Goal: Task Accomplishment & Management: Complete application form

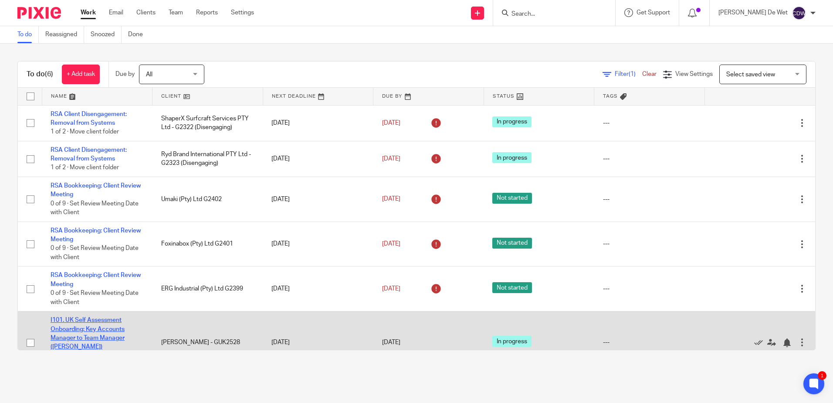
click at [97, 328] on link "I101. UK Self Assessment Onboarding: Key Accounts Manager to Team Manager (Coll…" at bounding box center [88, 333] width 74 height 33
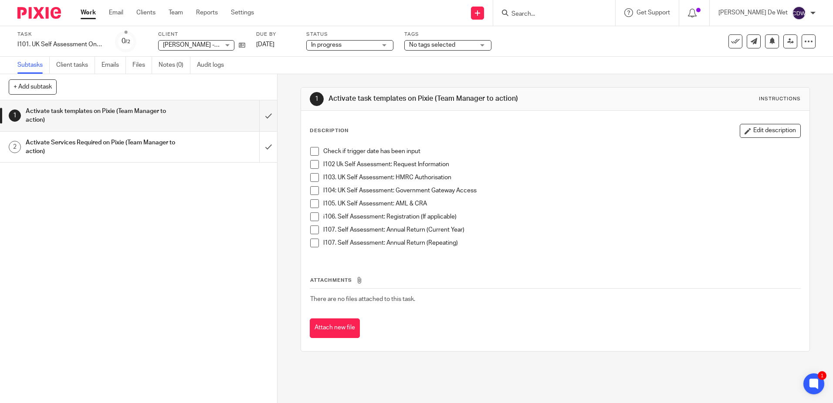
click at [92, 17] on link "Work" at bounding box center [88, 12] width 15 height 9
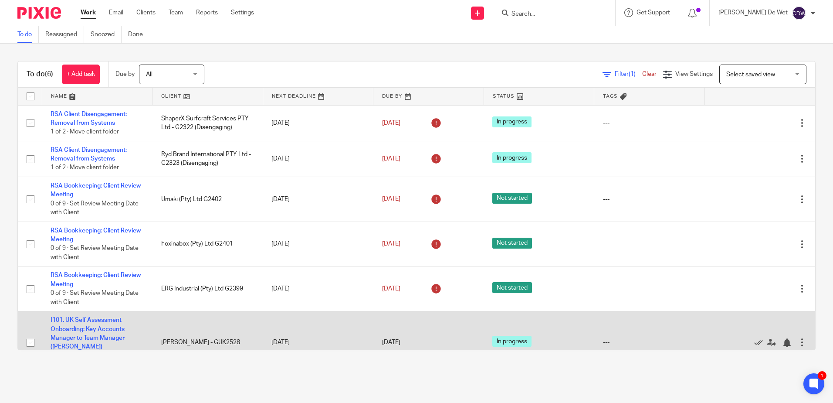
scroll to position [33, 0]
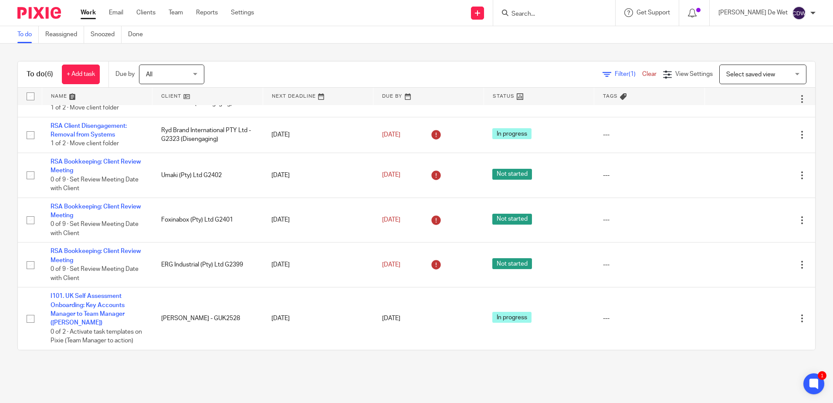
click at [556, 17] on input "Search" at bounding box center [550, 14] width 78 height 8
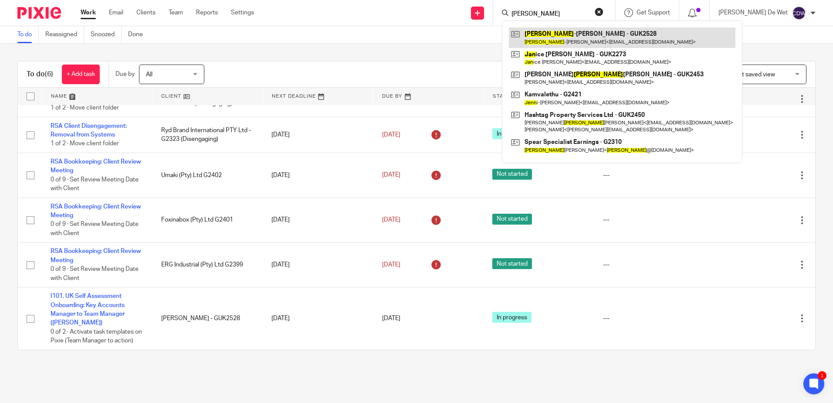
type input "jean"
click at [570, 38] on link at bounding box center [622, 37] width 227 height 20
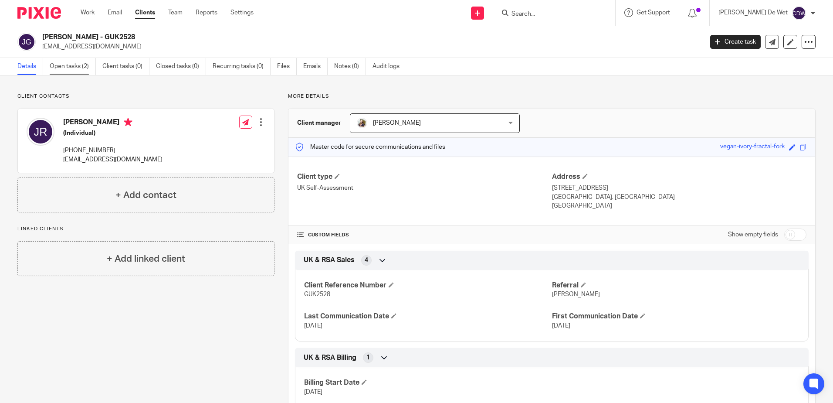
click at [67, 63] on link "Open tasks (2)" at bounding box center [73, 66] width 46 height 17
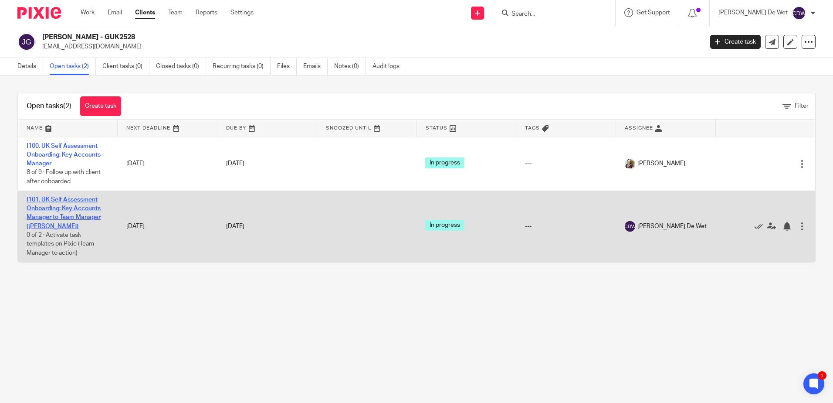
click at [87, 215] on link "I101. UK Self Assessment Onboarding: Key Accounts Manager to Team Manager ([PER…" at bounding box center [64, 213] width 74 height 33
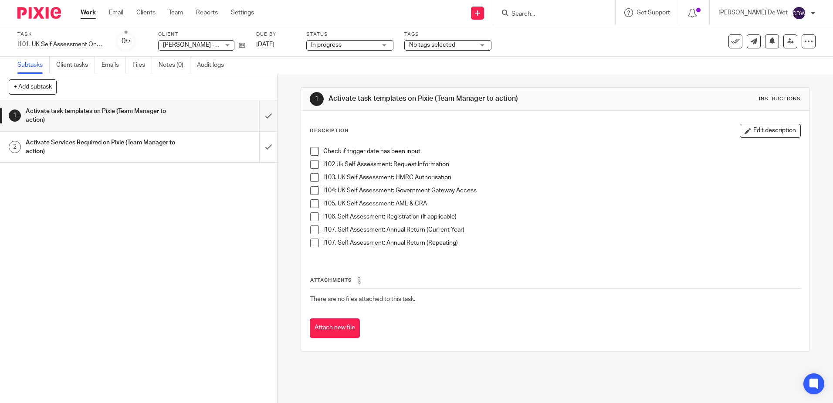
click at [136, 122] on h1 "Activate task templates on Pixie (Team Manager to action)" at bounding box center [101, 116] width 150 height 22
click at [314, 148] on span at bounding box center [314, 151] width 9 height 9
click at [313, 165] on span at bounding box center [314, 164] width 9 height 9
click at [343, 373] on div "1 Activate task templates on Pixie (Team Manager to action) Instructions Descri…" at bounding box center [556, 238] width 556 height 329
click at [87, 15] on link "Work" at bounding box center [88, 12] width 15 height 9
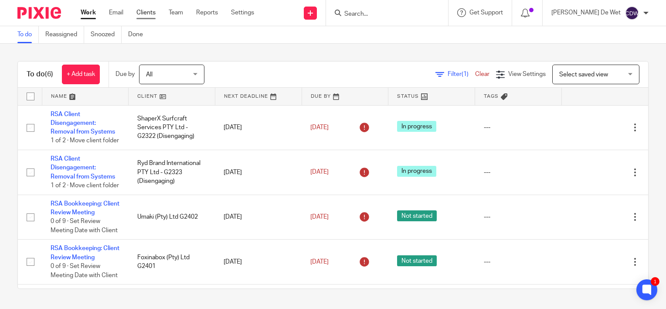
click at [151, 15] on link "Clients" at bounding box center [145, 12] width 19 height 9
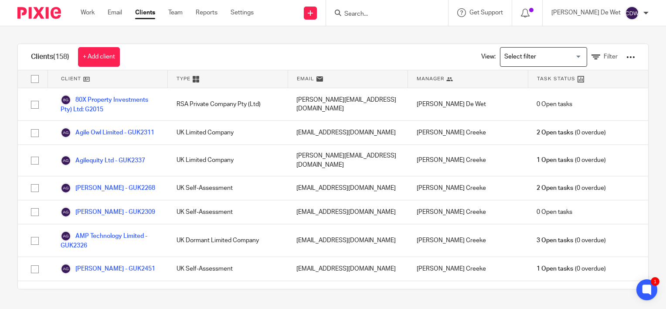
click at [385, 15] on input "Search" at bounding box center [382, 14] width 78 height 8
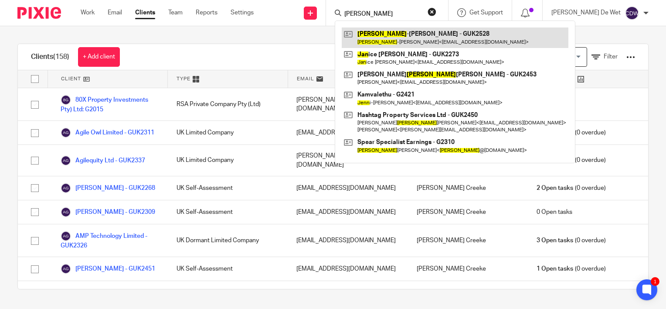
type input "jean"
click at [406, 32] on link at bounding box center [455, 37] width 227 height 20
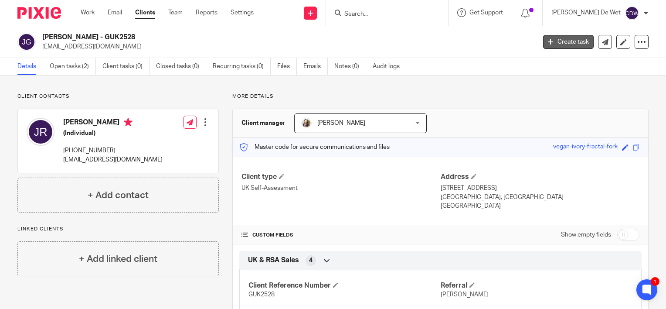
click at [565, 44] on link "Create task" at bounding box center [568, 42] width 51 height 14
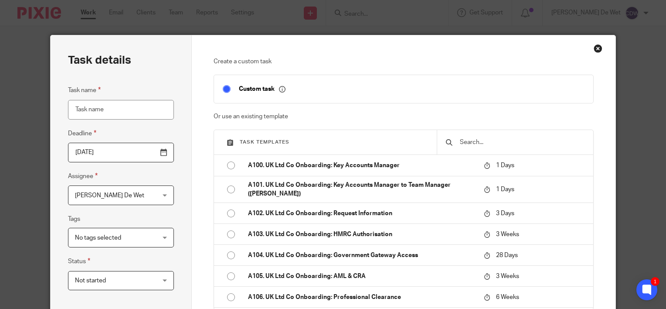
click at [162, 194] on div "Colleen De Wet Colleen De Wet" at bounding box center [121, 195] width 106 height 20
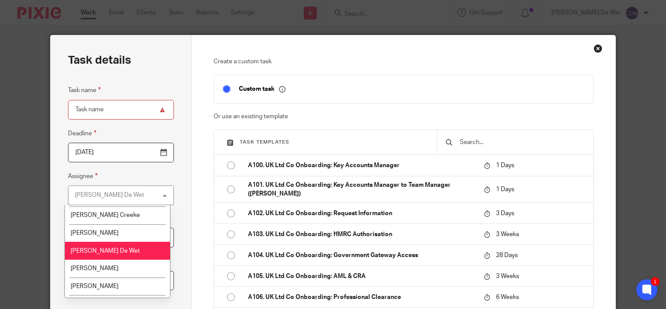
scroll to position [86, 0]
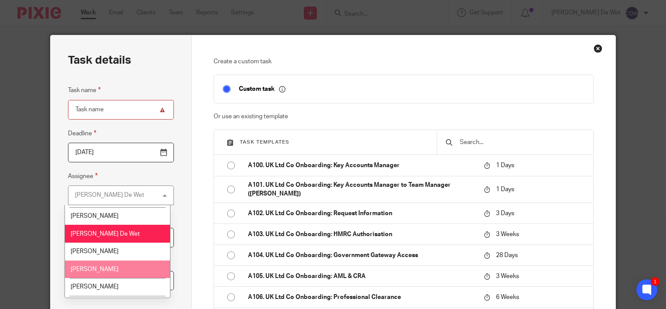
click at [142, 268] on li "[PERSON_NAME]" at bounding box center [117, 269] width 105 height 18
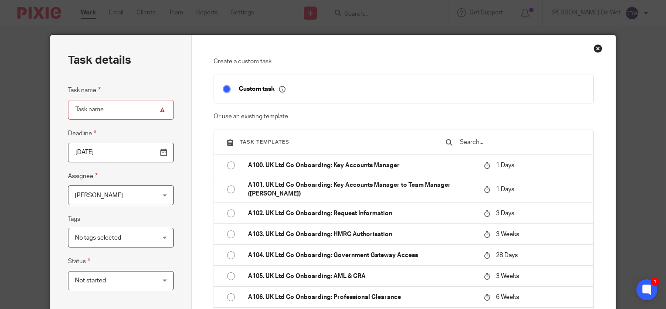
click at [476, 143] on input "text" at bounding box center [522, 142] width 126 height 10
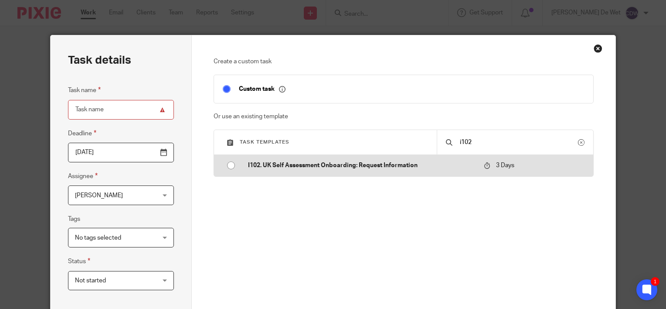
type input "i102"
click at [230, 164] on input "radio" at bounding box center [231, 165] width 17 height 17
type input "2025-09-21"
type input "I102. UK Self Assessment Onboarding: Request Information"
checkbox input "false"
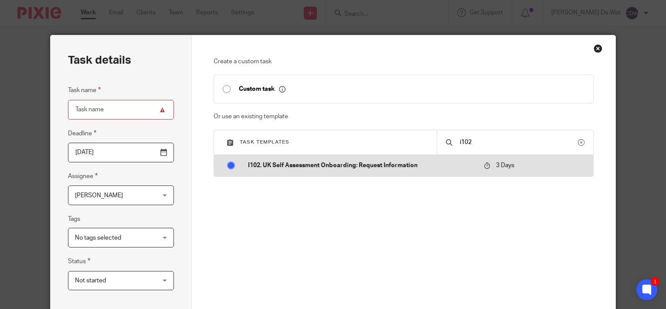
radio input "false"
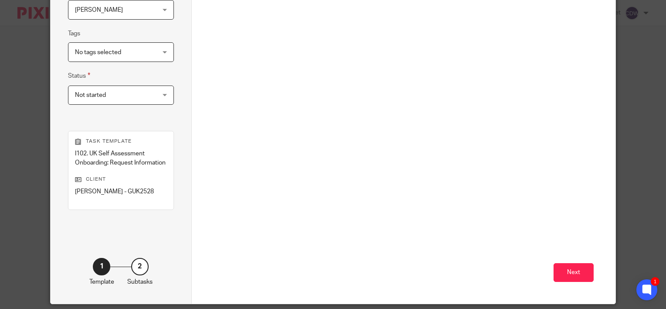
scroll to position [204, 0]
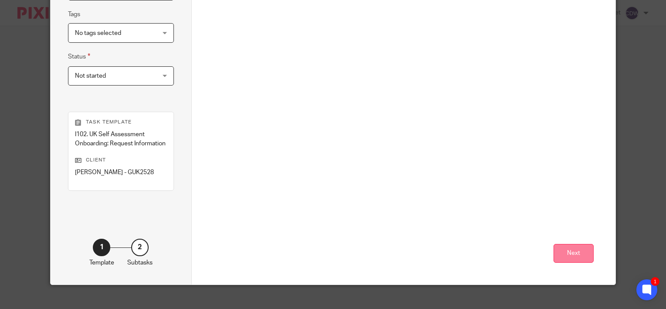
click at [575, 252] on button "Next" at bounding box center [574, 253] width 40 height 19
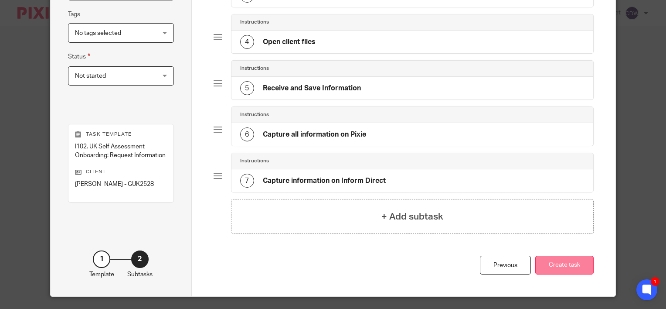
click at [568, 262] on button "Create task" at bounding box center [564, 264] width 58 height 19
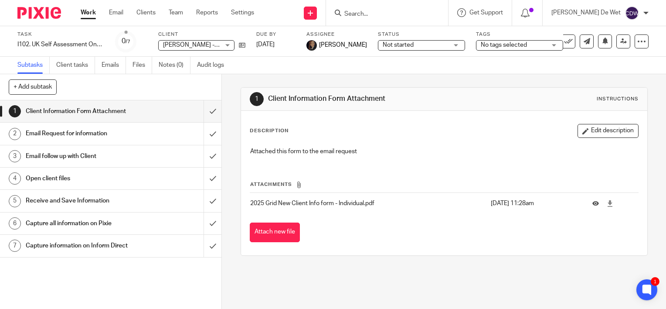
click at [499, 274] on div "1 Client Information Form Attachment Instructions Description Edit description …" at bounding box center [444, 191] width 444 height 235
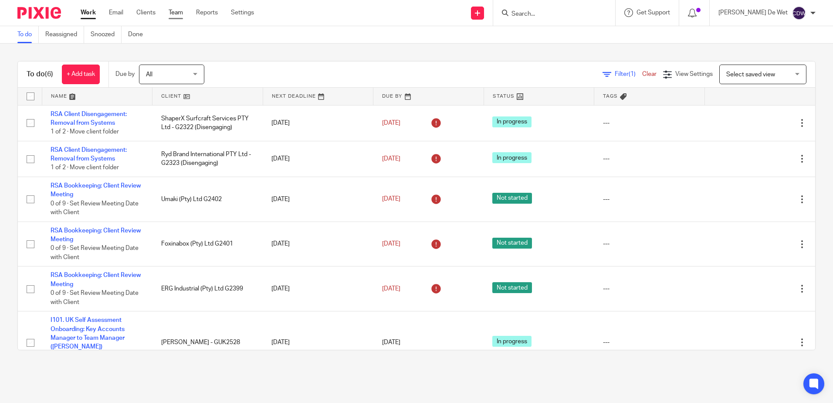
click at [180, 15] on link "Team" at bounding box center [176, 12] width 14 height 9
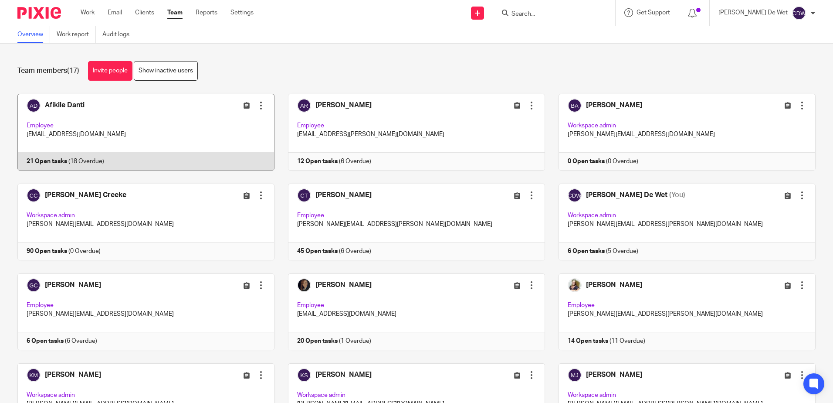
click at [135, 121] on link at bounding box center [139, 132] width 271 height 77
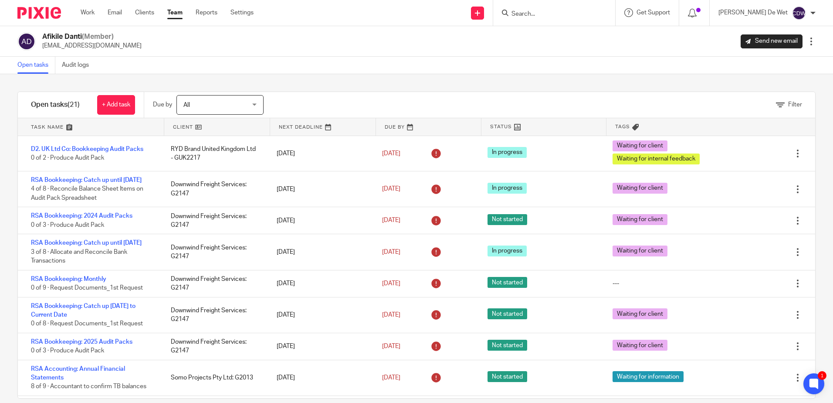
click at [185, 130] on link at bounding box center [216, 126] width 105 height 17
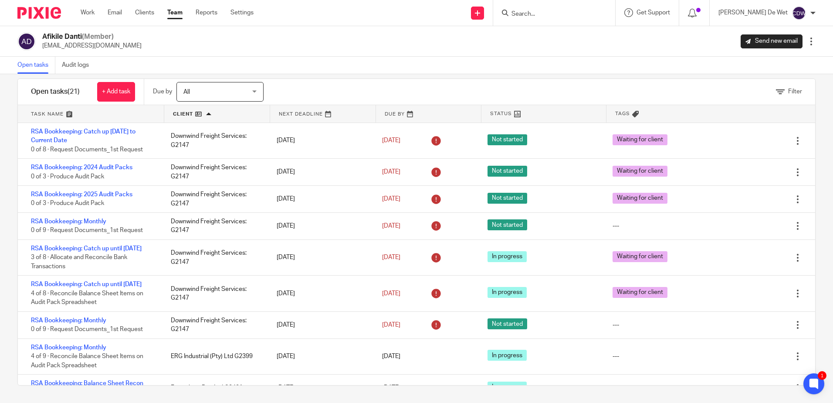
click at [10, 135] on div "Filter tasks Only show tasks matching all of these conditions 1 Client name Is …" at bounding box center [416, 238] width 833 height 329
click at [357, 43] on div "Afikile Danti (Member) afikile.danti@gridfa.com Send new email Edit user Transf…" at bounding box center [416, 41] width 799 height 18
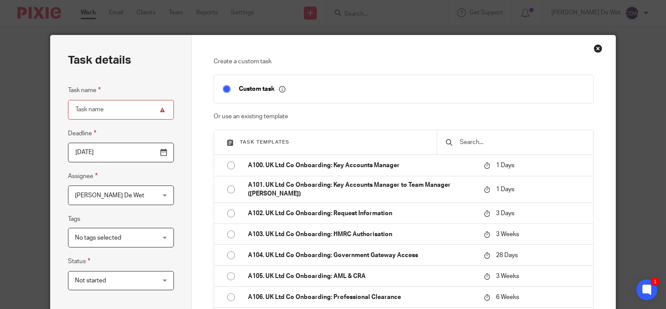
click at [479, 142] on input "text" at bounding box center [522, 142] width 126 height 10
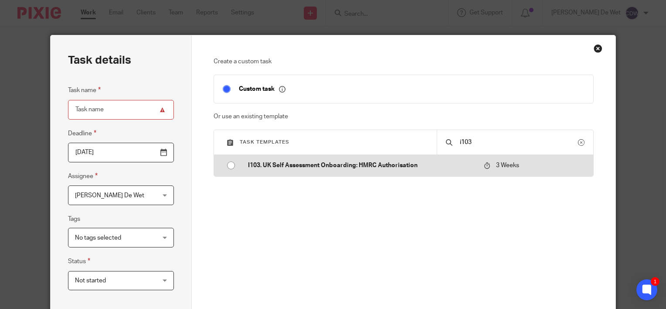
type input "i103"
click at [228, 165] on input "radio" at bounding box center [231, 165] width 17 height 17
type input "2025-10-09"
type input "I103. UK Self Assessment Onboarding: HMRC Authorisation"
checkbox input "false"
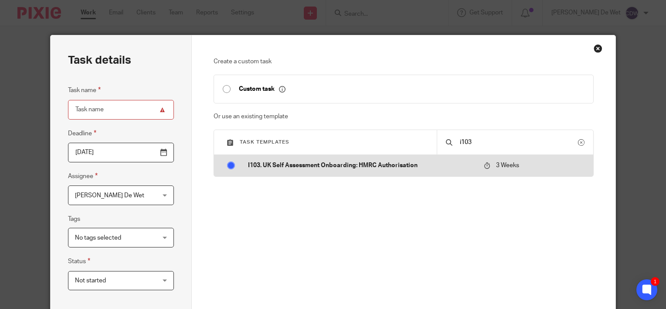
radio input "false"
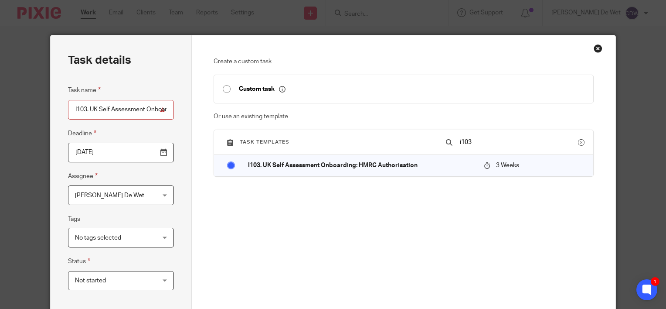
click at [159, 193] on div "Colleen De Wet Colleen De Wet" at bounding box center [121, 195] width 106 height 20
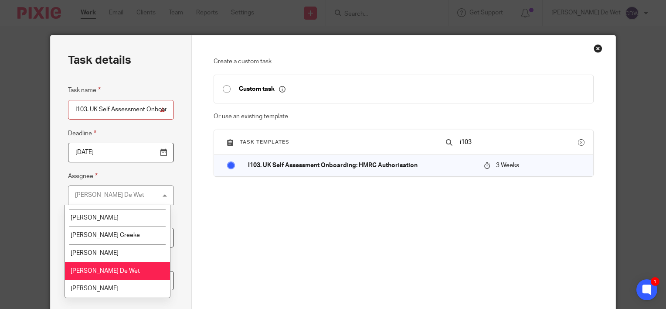
scroll to position [51, 0]
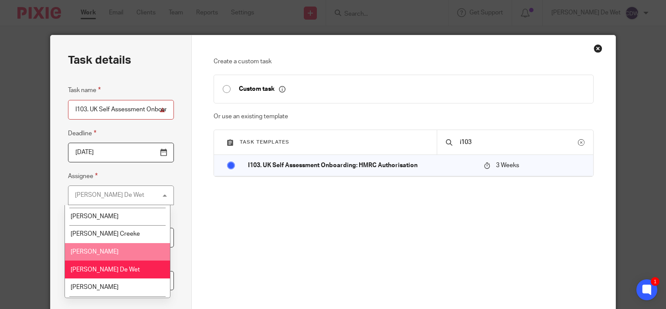
click at [139, 248] on li "Cassandra Thomson" at bounding box center [117, 252] width 105 height 18
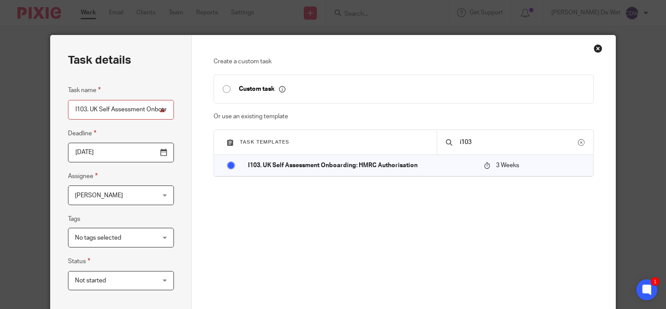
click at [255, 253] on div "Create a custom task Custom task Or use an existing template Task templates i10…" at bounding box center [404, 187] width 381 height 260
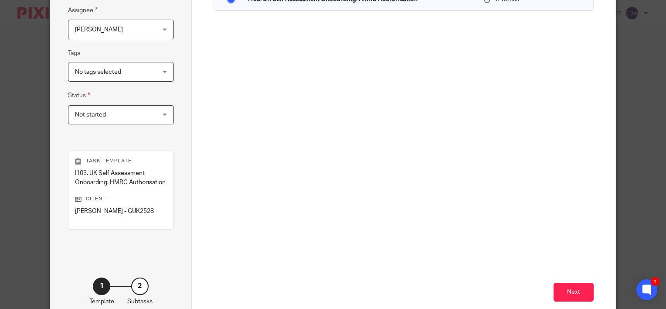
scroll to position [214, 0]
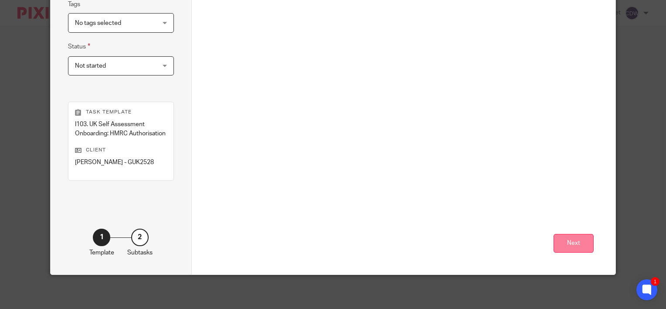
click at [572, 248] on button "Next" at bounding box center [574, 243] width 40 height 19
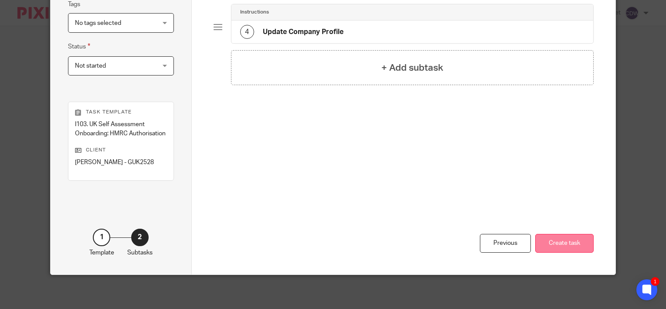
click at [568, 243] on button "Create task" at bounding box center [564, 243] width 58 height 19
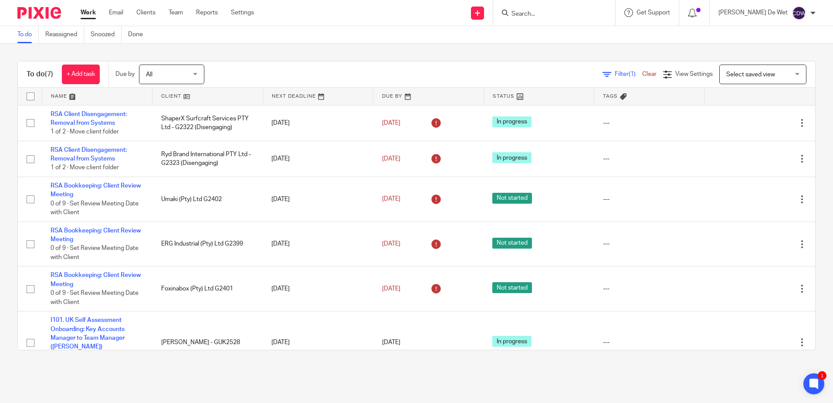
click at [88, 15] on link "Work" at bounding box center [88, 12] width 15 height 9
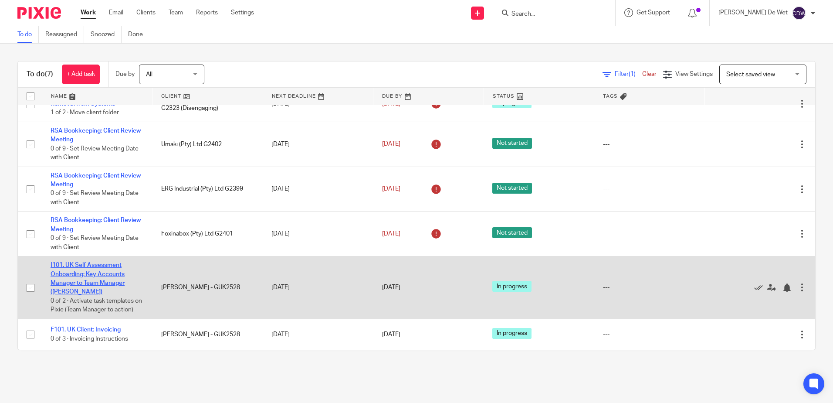
click at [100, 273] on link "I101. UK Self Assessment Onboarding: Key Accounts Manager to Team Manager ([PER…" at bounding box center [88, 278] width 74 height 33
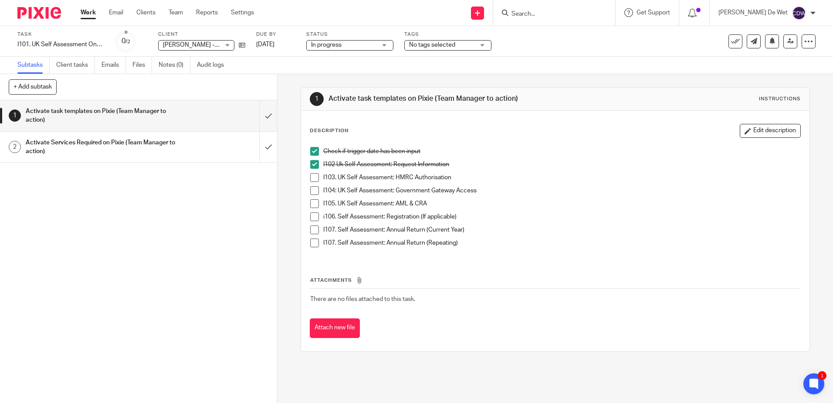
click at [313, 177] on span at bounding box center [314, 177] width 9 height 9
click at [313, 190] on span at bounding box center [314, 190] width 9 height 9
click at [310, 203] on span at bounding box center [314, 203] width 9 height 9
click at [315, 218] on span at bounding box center [314, 216] width 9 height 9
click at [310, 231] on span at bounding box center [314, 229] width 9 height 9
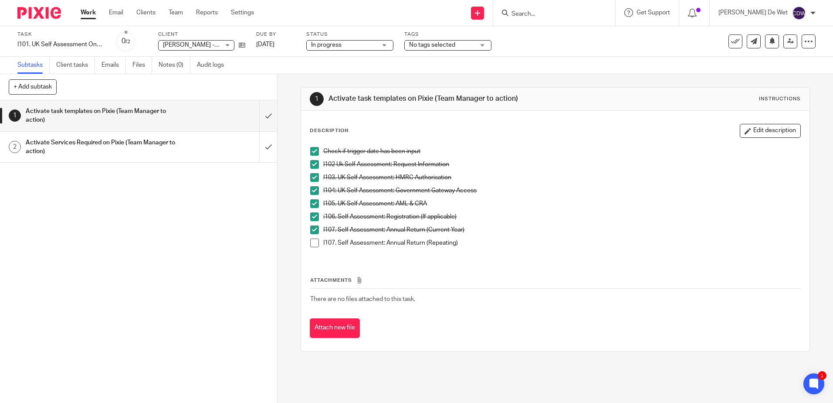
click at [311, 244] on span at bounding box center [314, 242] width 9 height 9
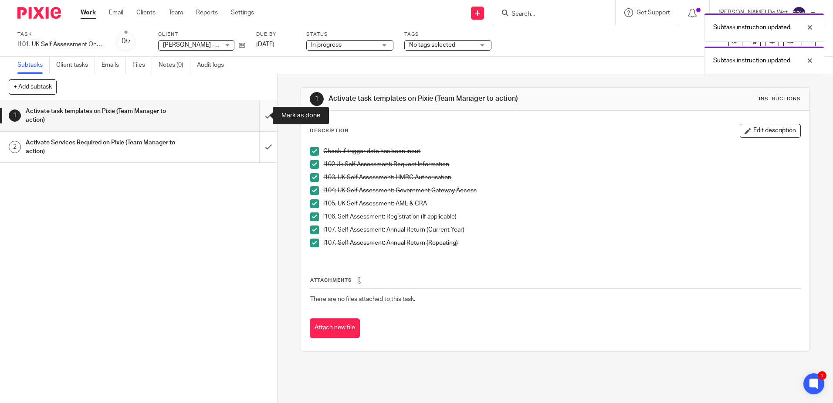
click at [261, 116] on input "submit" at bounding box center [138, 115] width 277 height 31
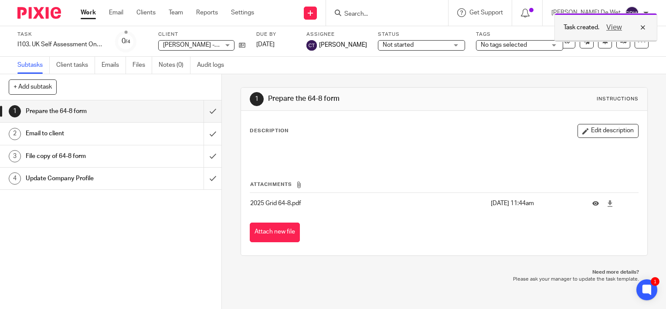
click at [644, 27] on div "View" at bounding box center [623, 27] width 49 height 10
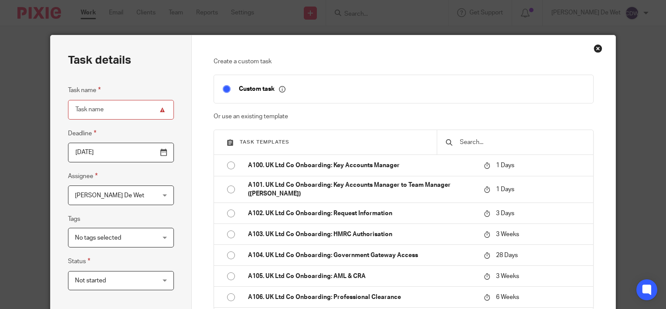
click at [478, 141] on input "text" at bounding box center [522, 142] width 126 height 10
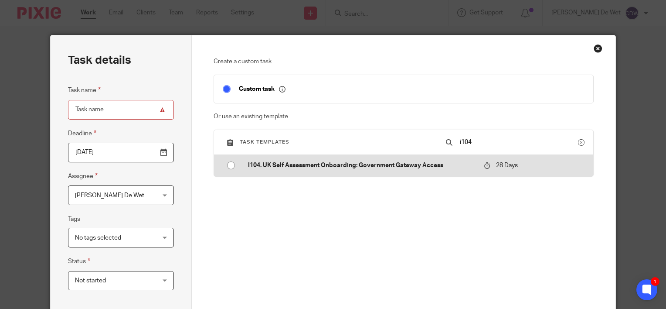
type input "i104"
click at [228, 166] on input "radio" at bounding box center [231, 165] width 17 height 17
type input "2025-10-16"
type input "I104. UK Self Assessment Onboarding: Government Gateway Access"
checkbox input "false"
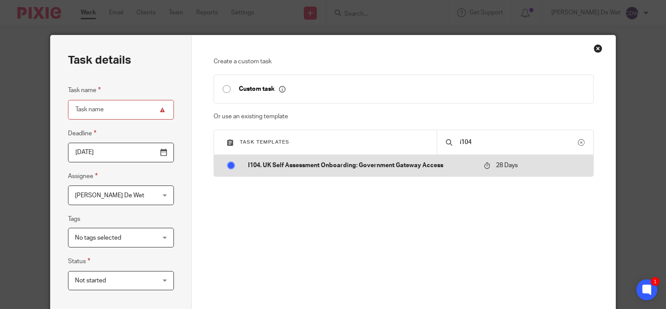
radio input "false"
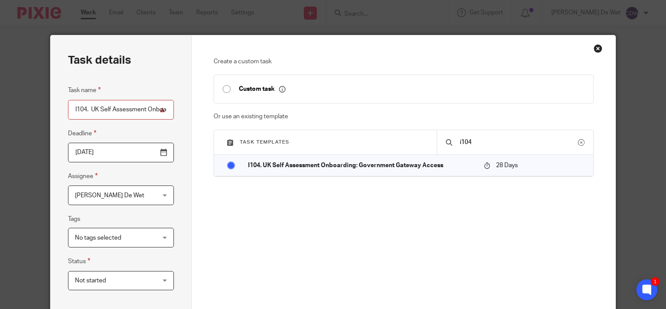
click at [162, 194] on div "Colleen De Wet Colleen De Wet" at bounding box center [121, 195] width 106 height 20
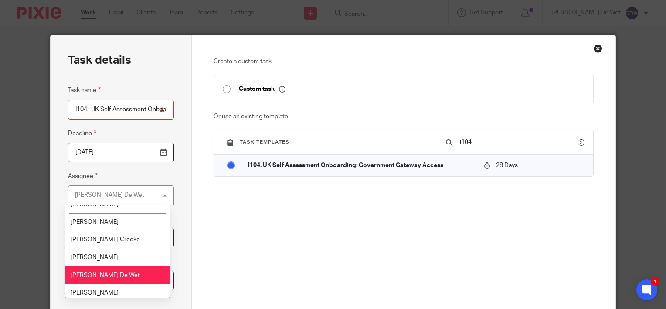
scroll to position [48, 0]
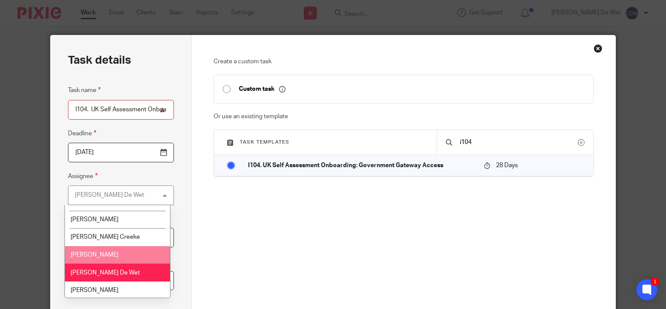
click at [130, 252] on li "[PERSON_NAME]" at bounding box center [117, 255] width 105 height 18
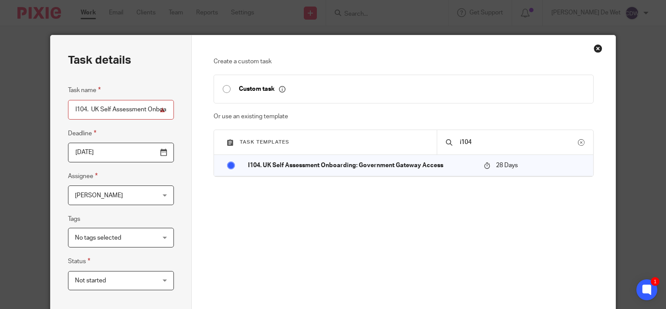
click at [247, 256] on div "Create a custom task Custom task Or use an existing template Task templates i10…" at bounding box center [404, 189] width 381 height 264
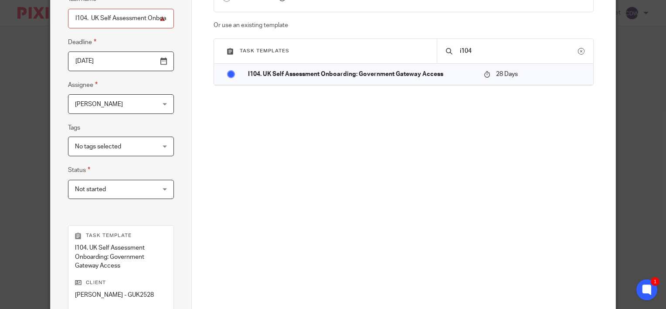
scroll to position [224, 0]
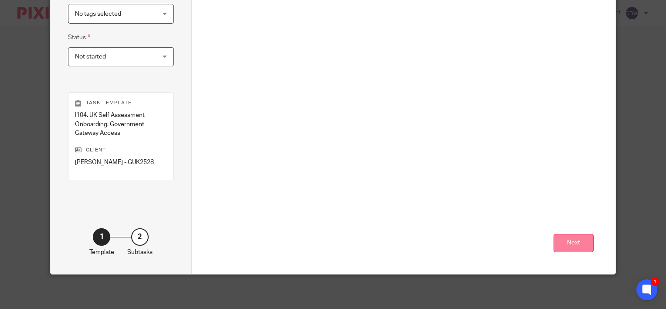
click at [575, 247] on button "Next" at bounding box center [574, 243] width 40 height 19
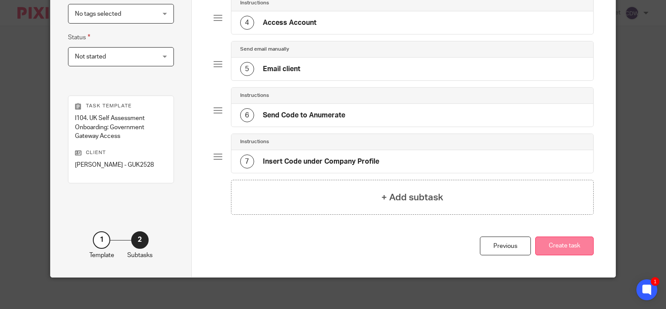
click at [582, 246] on button "Create task" at bounding box center [564, 245] width 58 height 19
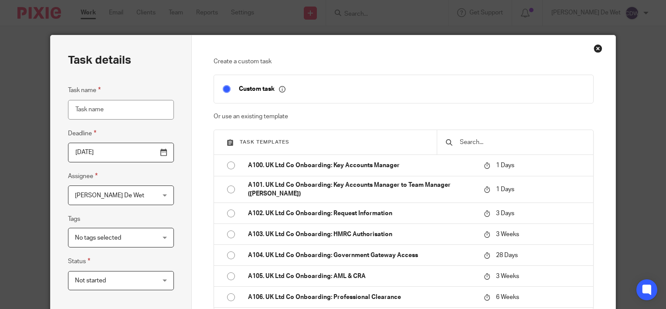
click at [464, 142] on input "text" at bounding box center [522, 142] width 126 height 10
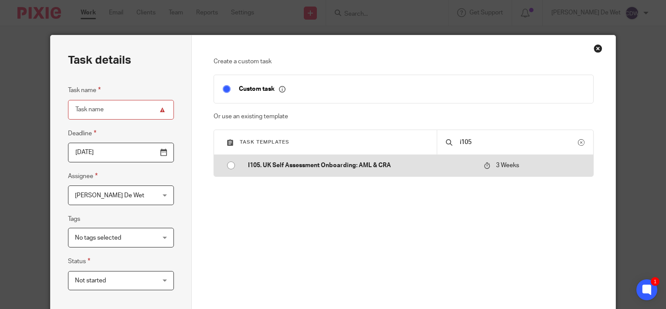
type input "i105"
click at [230, 164] on input "radio" at bounding box center [231, 165] width 17 height 17
type input "[DATE]"
type input "I105. UK Self Assessment Onboarding: AML & CRA"
checkbox input "false"
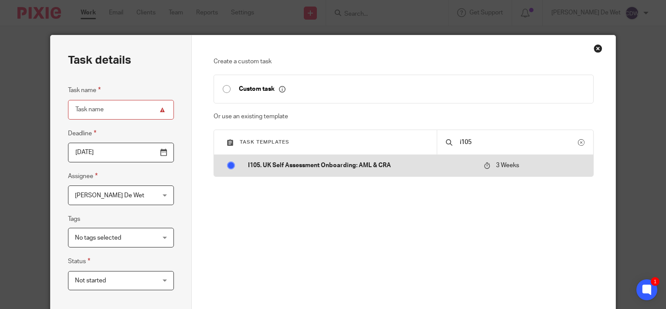
radio input "false"
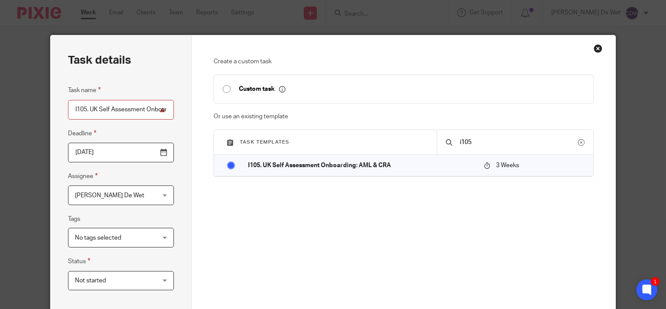
click at [163, 196] on div "[PERSON_NAME] De Wet [PERSON_NAME] De Wet" at bounding box center [121, 195] width 106 height 20
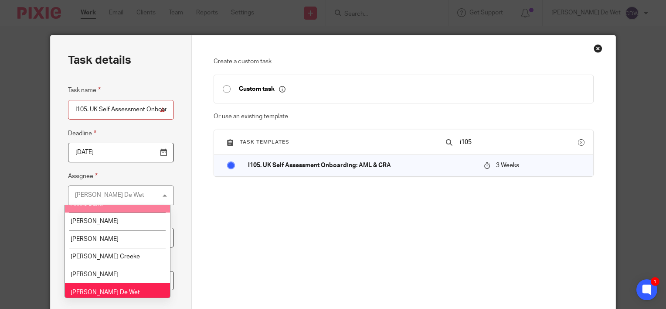
scroll to position [29, 0]
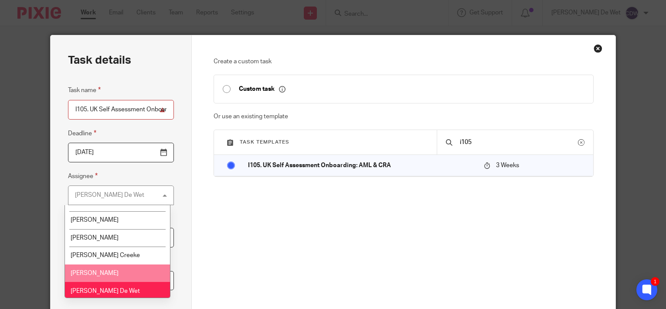
click at [131, 271] on li "[PERSON_NAME]" at bounding box center [117, 273] width 105 height 18
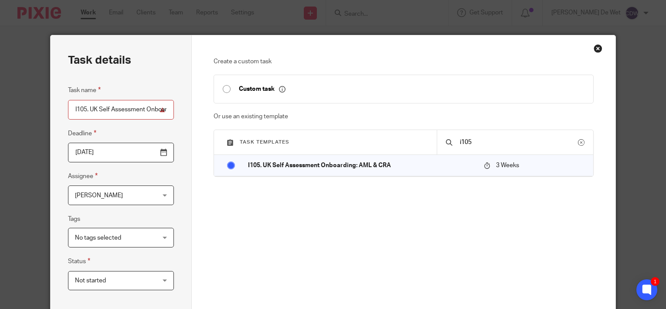
click at [281, 250] on div "Create a custom task Custom task Or use an existing template Task templates i10…" at bounding box center [404, 187] width 381 height 260
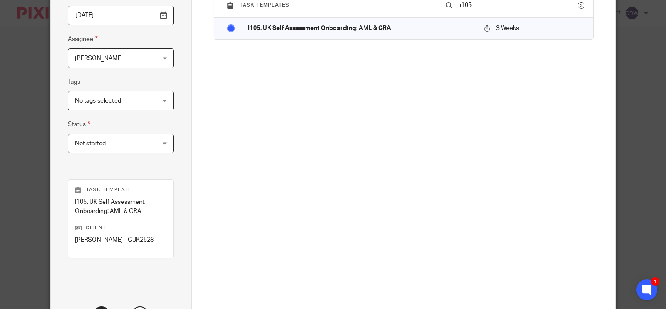
scroll to position [214, 0]
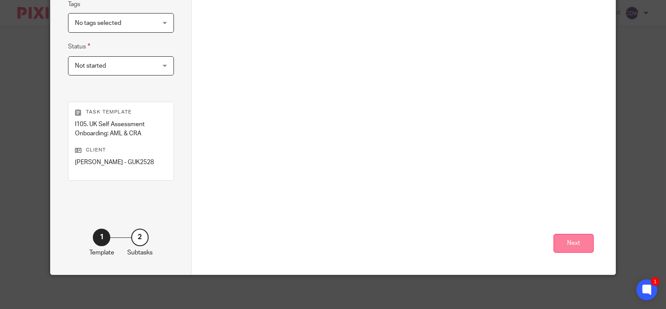
click at [576, 244] on button "Next" at bounding box center [574, 243] width 40 height 19
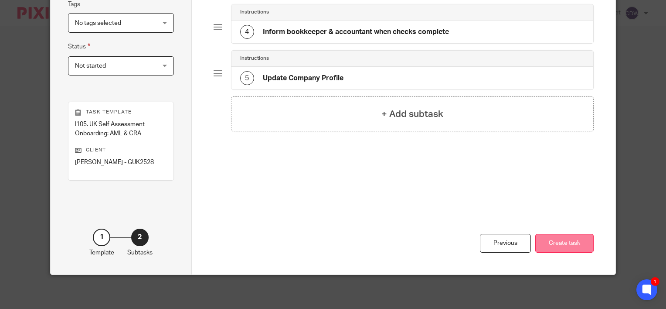
click at [575, 245] on button "Create task" at bounding box center [564, 243] width 58 height 19
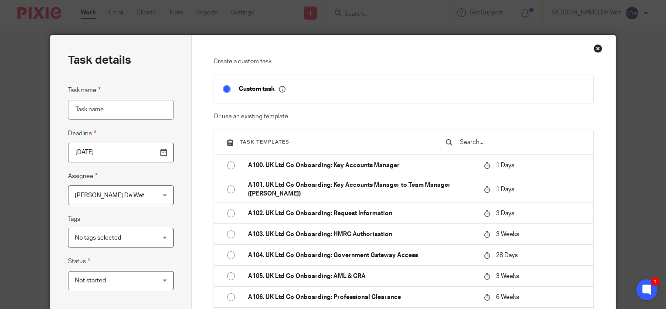
click at [466, 141] on input "text" at bounding box center [522, 142] width 126 height 10
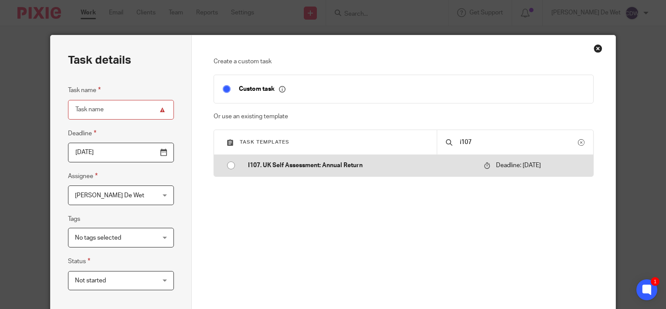
type input "i107"
click at [228, 169] on input "radio" at bounding box center [231, 165] width 17 height 17
type input "[DATE]"
type input "I107. UK Self Assessment: Annual Return"
checkbox input "false"
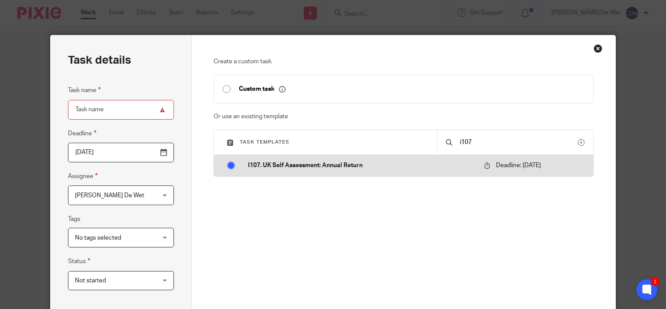
radio input "false"
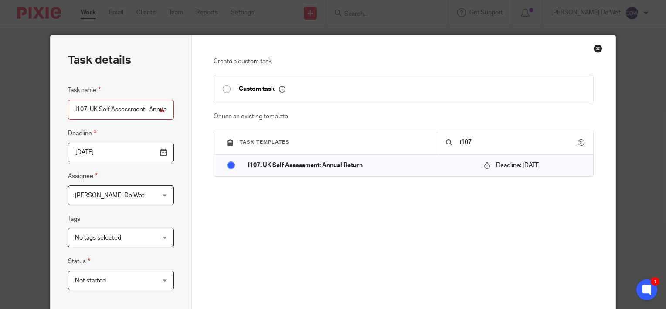
click at [162, 197] on div "[PERSON_NAME] De Wet [PERSON_NAME] De Wet" at bounding box center [121, 195] width 106 height 20
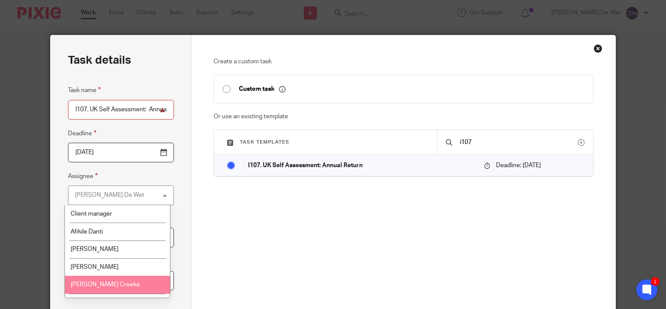
click at [123, 281] on li "[PERSON_NAME] Creeke" at bounding box center [117, 284] width 105 height 18
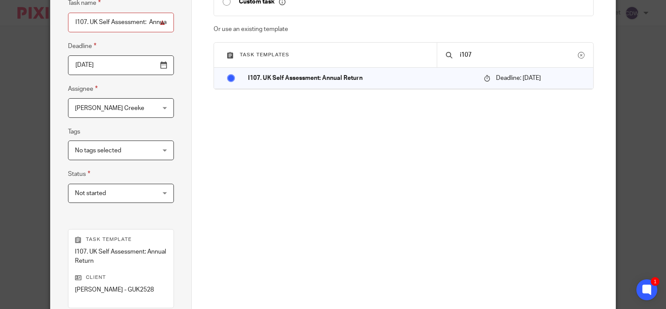
scroll to position [214, 0]
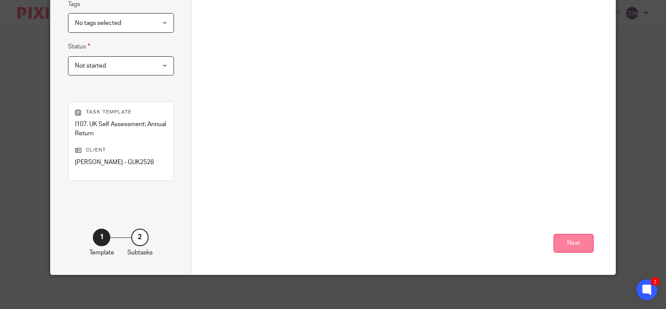
click at [572, 245] on button "Next" at bounding box center [574, 243] width 40 height 19
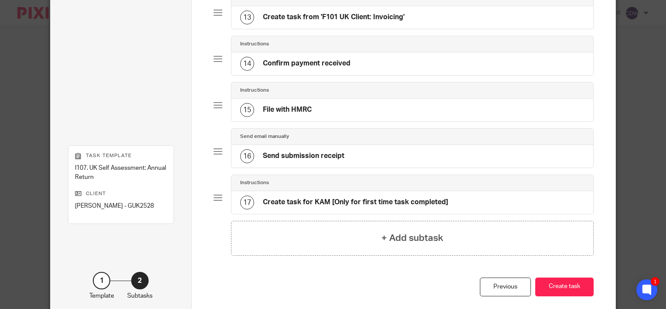
scroll to position [685, 0]
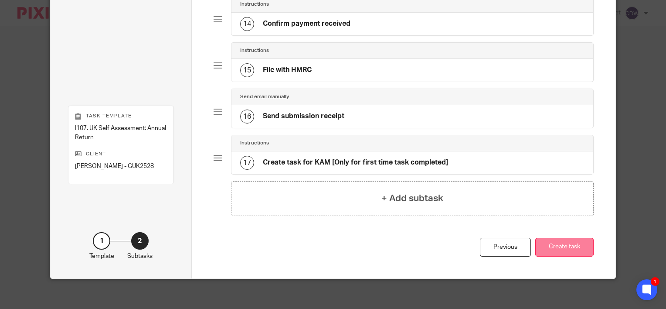
click at [579, 243] on button "Create task" at bounding box center [564, 247] width 58 height 19
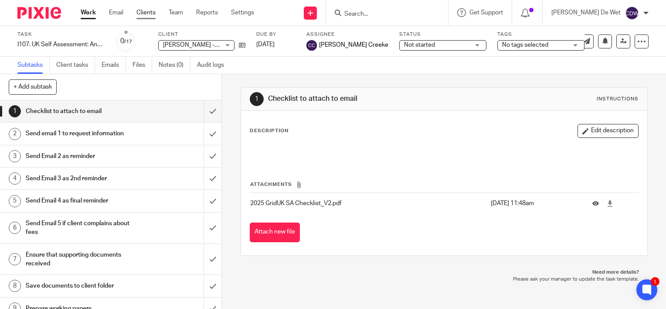
click at [152, 13] on link "Clients" at bounding box center [145, 12] width 19 height 9
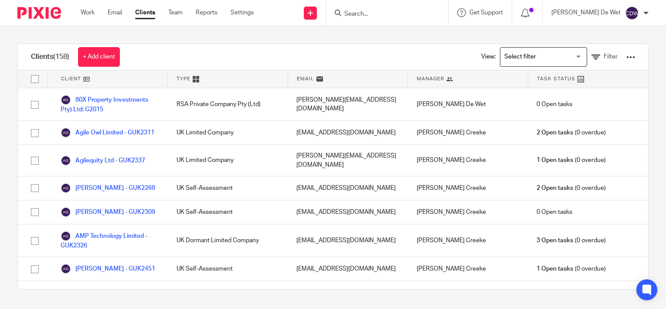
click at [415, 14] on input "Search" at bounding box center [382, 14] width 78 height 8
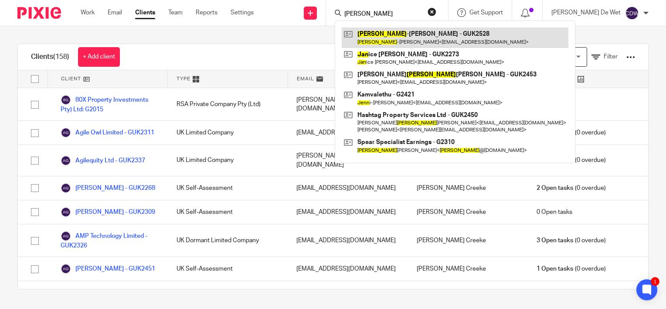
type input "jean"
click at [428, 42] on link at bounding box center [455, 37] width 227 height 20
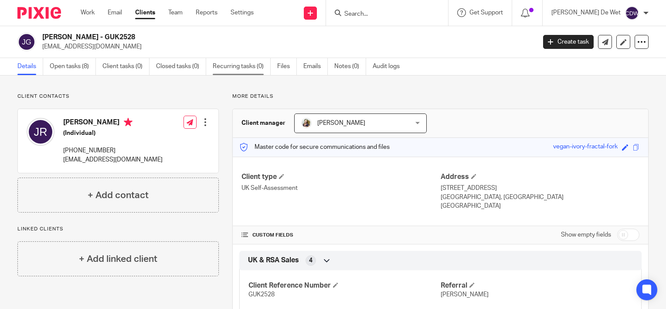
click at [248, 68] on link "Recurring tasks (0)" at bounding box center [242, 66] width 58 height 17
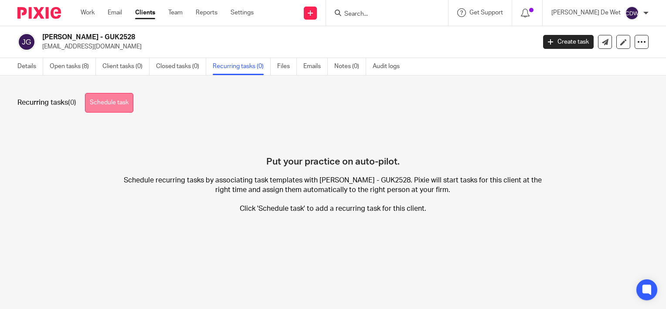
click at [125, 105] on link "Schedule task" at bounding box center [109, 103] width 48 height 20
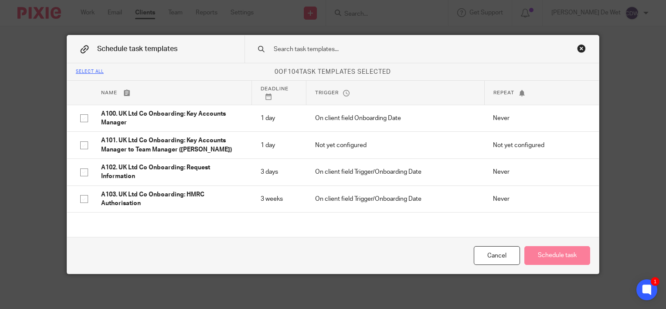
click at [322, 48] on input "text" at bounding box center [409, 49] width 273 height 10
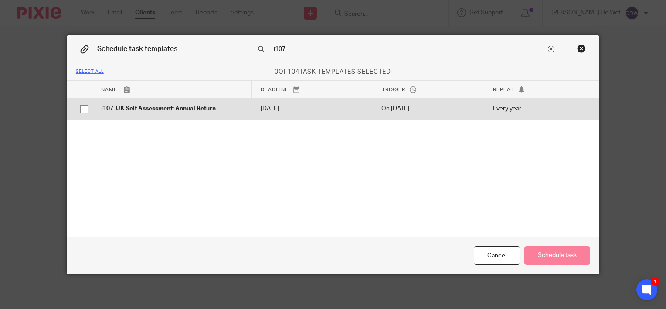
type input "i107"
click at [80, 108] on input "checkbox" at bounding box center [84, 109] width 17 height 17
checkbox input "true"
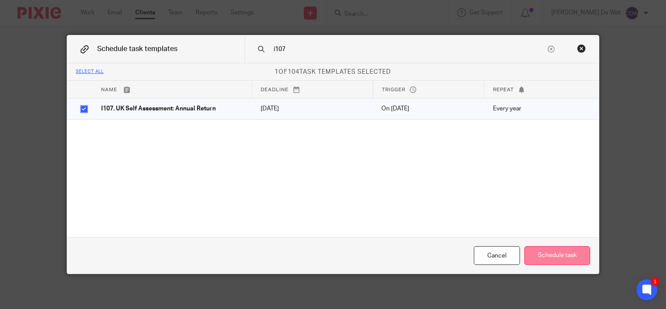
click at [540, 256] on button "Schedule task" at bounding box center [557, 255] width 66 height 19
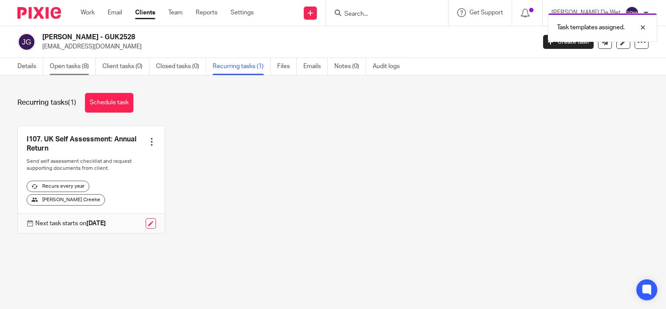
click at [88, 66] on link "Open tasks (8)" at bounding box center [73, 66] width 46 height 17
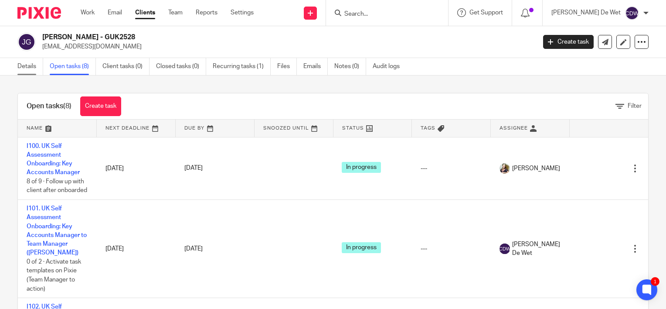
click at [31, 68] on link "Details" at bounding box center [30, 66] width 26 height 17
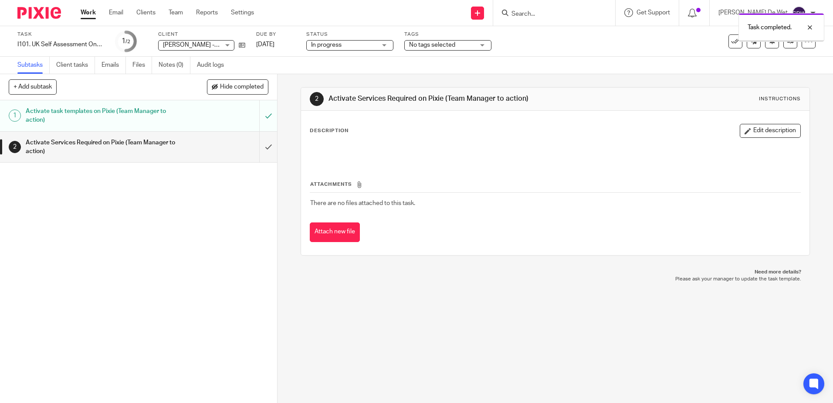
click at [155, 144] on h1 "Activate Services Required on Pixie (Team Manager to action)" at bounding box center [101, 147] width 150 height 22
click at [259, 148] on input "submit" at bounding box center [138, 147] width 277 height 31
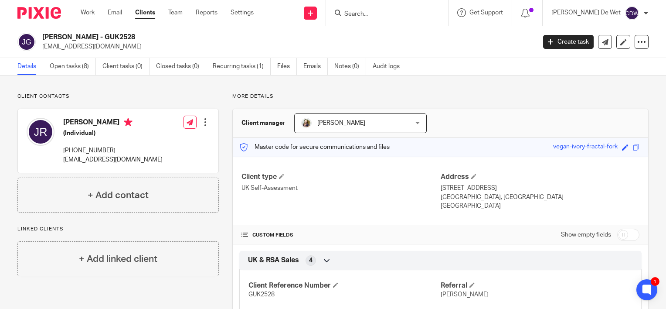
click at [627, 235] on input "checkbox" at bounding box center [628, 234] width 22 height 12
checkbox input "true"
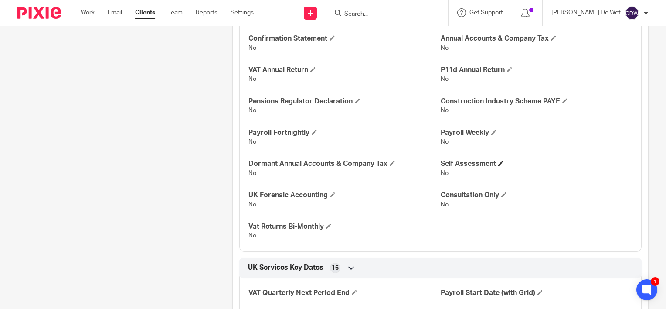
scroll to position [881, 0]
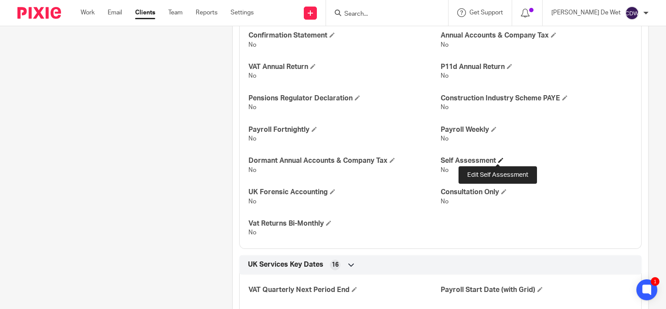
click at [499, 159] on span at bounding box center [500, 159] width 5 height 5
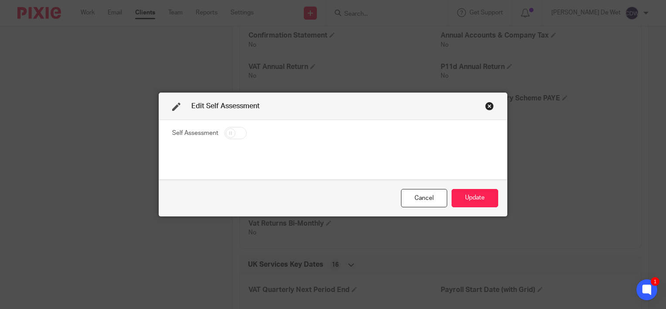
click at [238, 129] on input "checkbox" at bounding box center [235, 133] width 22 height 12
checkbox input "true"
click at [469, 202] on button "Update" at bounding box center [475, 198] width 47 height 19
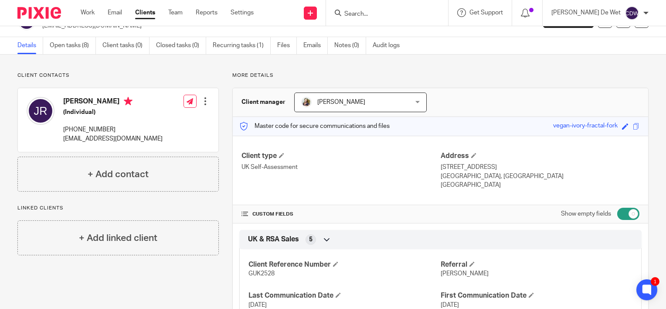
scroll to position [0, 0]
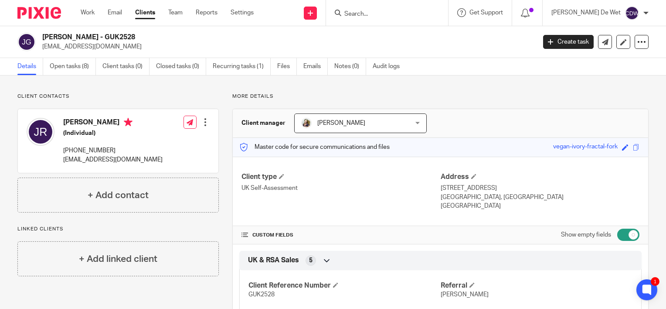
click at [462, 95] on p "More details" at bounding box center [440, 96] width 416 height 7
click at [213, 13] on link "Reports" at bounding box center [207, 12] width 22 height 9
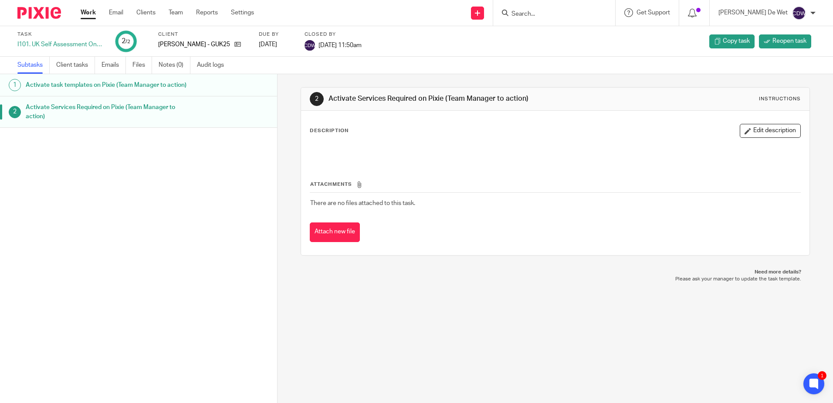
click at [92, 15] on link "Work" at bounding box center [88, 12] width 15 height 9
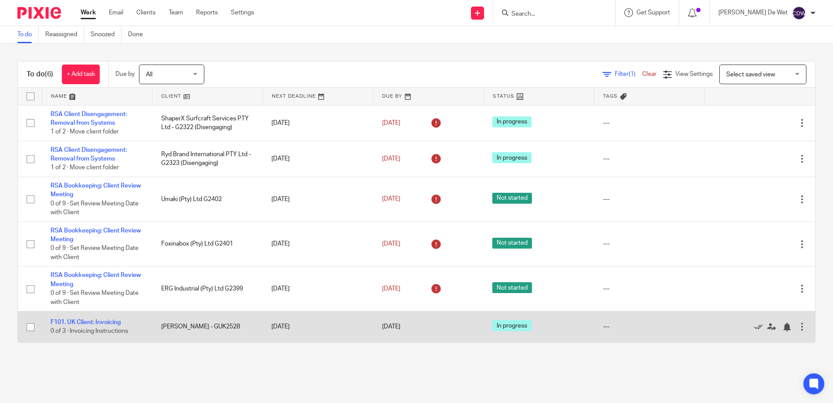
click at [112, 317] on td "F101. UK Client: Invoicing 0 of 3 · Invoicing Instructions" at bounding box center [97, 326] width 111 height 31
click at [113, 321] on link "F101. UK Client: Invoicing" at bounding box center [86, 322] width 70 height 6
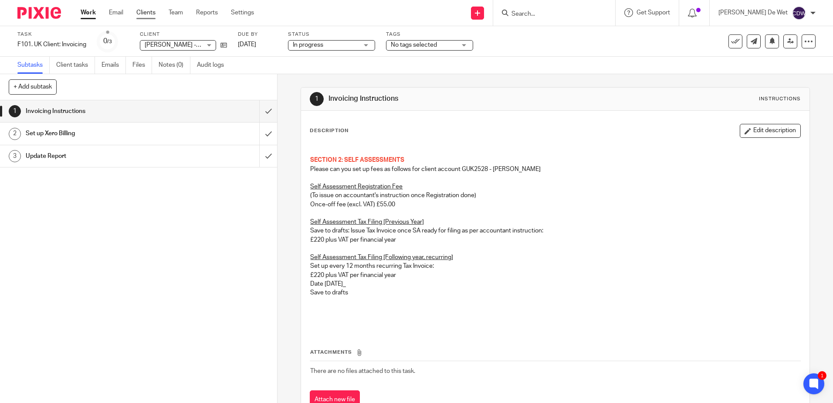
click at [144, 16] on link "Clients" at bounding box center [145, 12] width 19 height 9
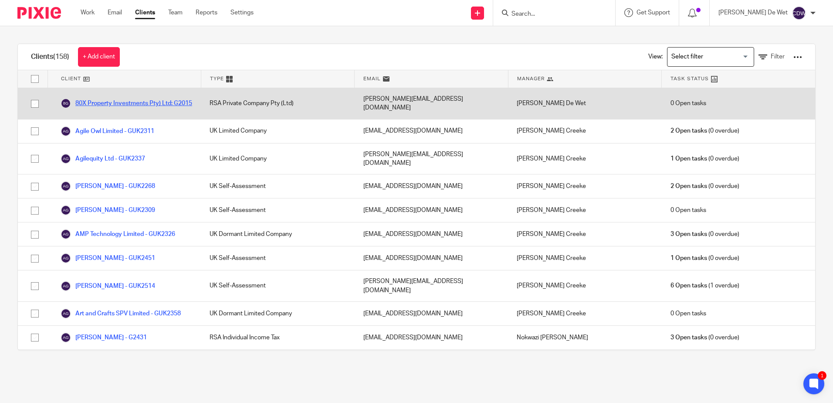
click at [163, 98] on link "80X Property Investments Pty) Ltd: G2015" at bounding box center [127, 103] width 132 height 10
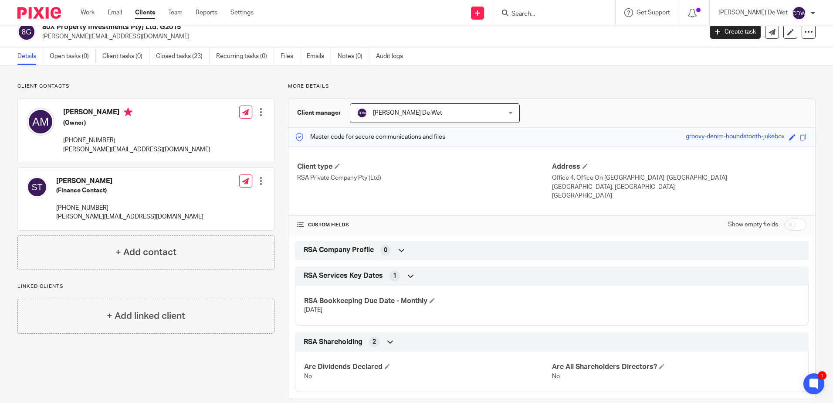
scroll to position [24, 0]
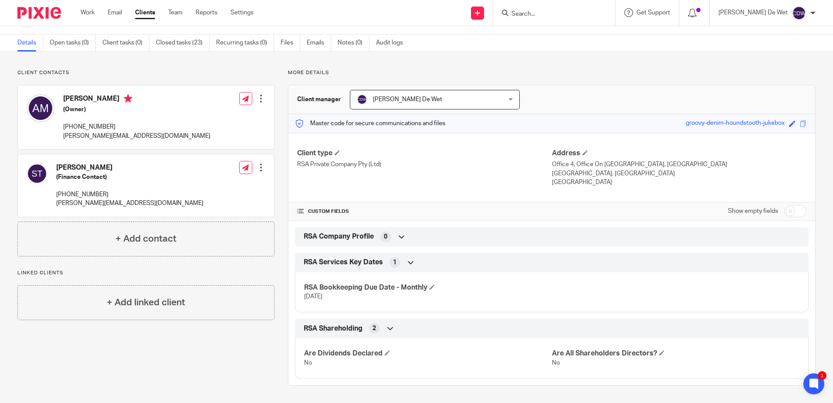
click at [796, 211] on input "checkbox" at bounding box center [796, 211] width 22 height 12
checkbox input "true"
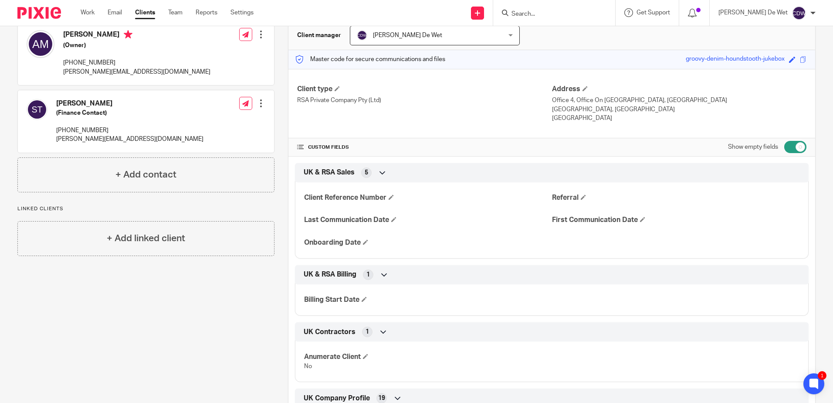
scroll to position [90, 0]
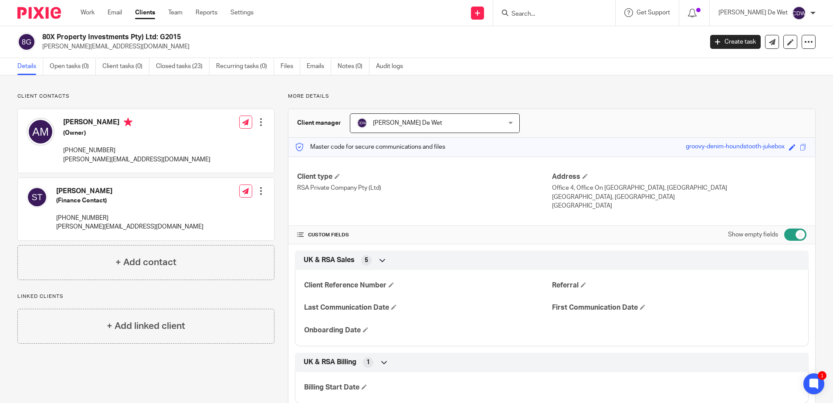
click at [544, 14] on input "Search" at bounding box center [550, 14] width 78 height 8
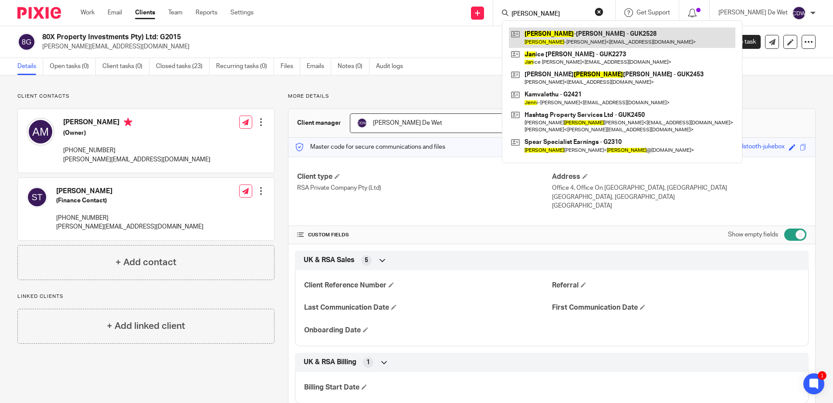
type input "jean"
click at [571, 44] on link at bounding box center [622, 37] width 227 height 20
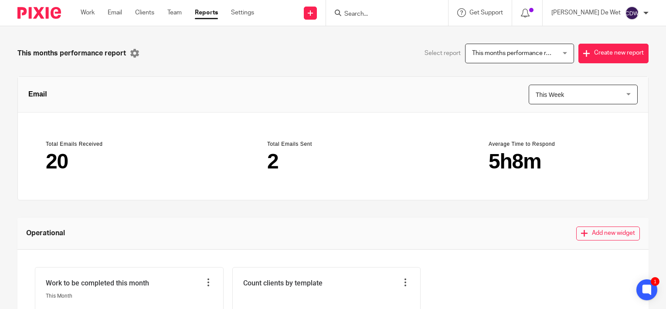
click at [553, 55] on div "This months performance report This months performance report" at bounding box center [519, 54] width 109 height 20
click at [604, 54] on button "Create new report" at bounding box center [613, 54] width 70 height 20
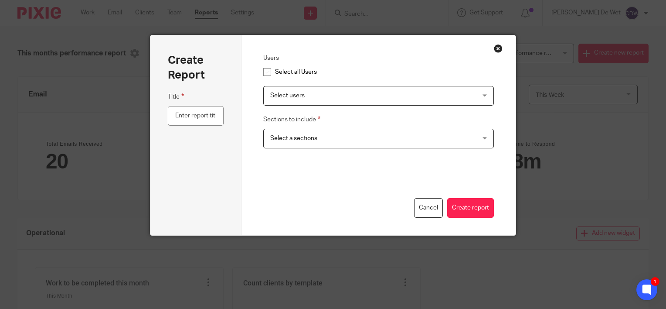
click at [266, 71] on input "checkbox" at bounding box center [267, 72] width 17 height 17
checkbox input "true"
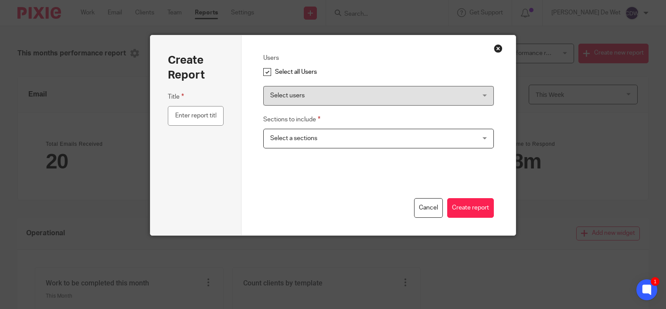
click at [378, 149] on div "Users Select all Users Select users Afikile Danti Andre Rousseau Bryan Allott C…" at bounding box center [378, 105] width 231 height 104
click at [380, 143] on span "Select a sections" at bounding box center [359, 138] width 178 height 18
click at [422, 207] on button "Cancel" at bounding box center [428, 208] width 29 height 20
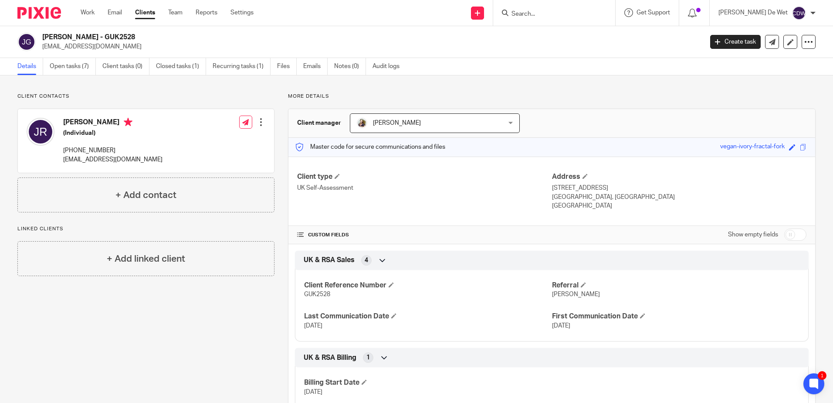
click at [92, 159] on p "[EMAIL_ADDRESS][DOMAIN_NAME]" at bounding box center [112, 159] width 99 height 9
click at [94, 160] on p "[EMAIL_ADDRESS][DOMAIN_NAME]" at bounding box center [112, 159] width 99 height 9
drag, startPoint x: 94, startPoint y: 160, endPoint x: 63, endPoint y: 157, distance: 31.1
click at [63, 157] on div "[PERSON_NAME] (Individual) [PHONE_NUMBER] [EMAIL_ADDRESS][DOMAIN_NAME]" at bounding box center [95, 140] width 136 height 55
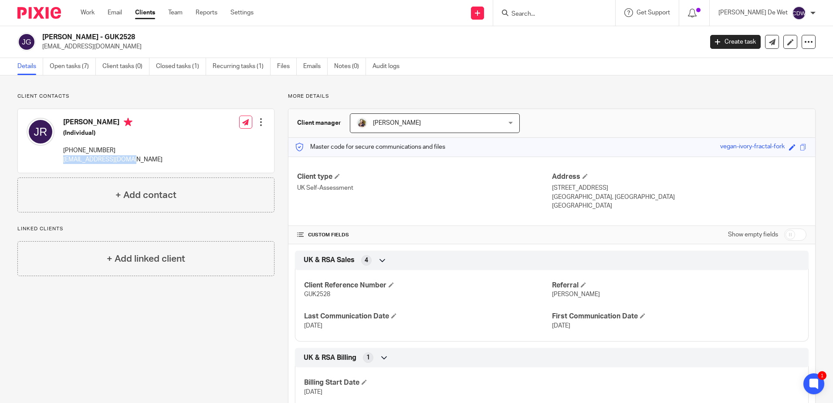
drag, startPoint x: 63, startPoint y: 157, endPoint x: 80, endPoint y: 159, distance: 17.1
copy p "[EMAIL_ADDRESS][DOMAIN_NAME]"
click at [567, 200] on p "Hampshire, United Kingdom, RG24 8SE" at bounding box center [679, 197] width 255 height 9
click at [74, 68] on link "Open tasks (7)" at bounding box center [73, 66] width 46 height 17
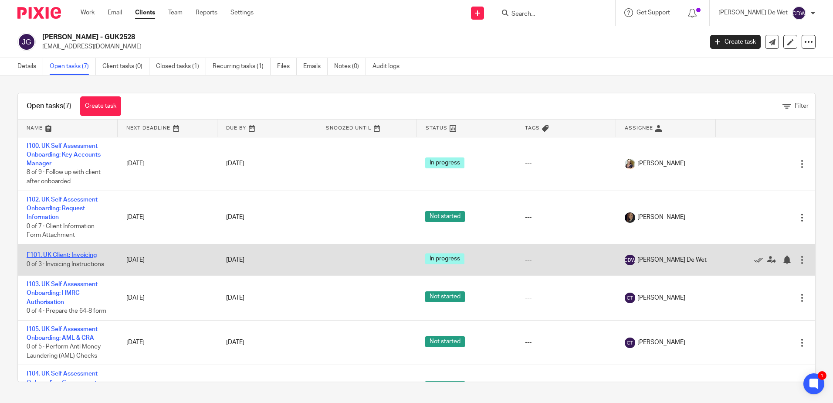
click at [82, 255] on link "F101. UK Client: Invoicing" at bounding box center [62, 255] width 70 height 6
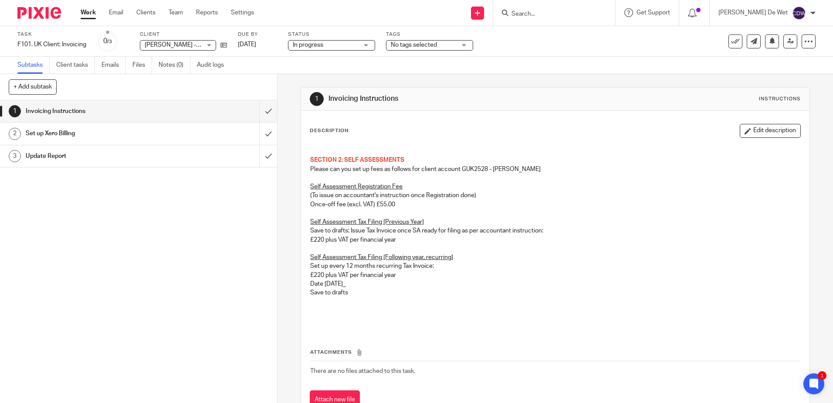
click at [95, 114] on h1 "Invoicing Instructions" at bounding box center [101, 111] width 150 height 13
click at [174, 136] on div "Set up Xero Billing" at bounding box center [138, 133] width 225 height 13
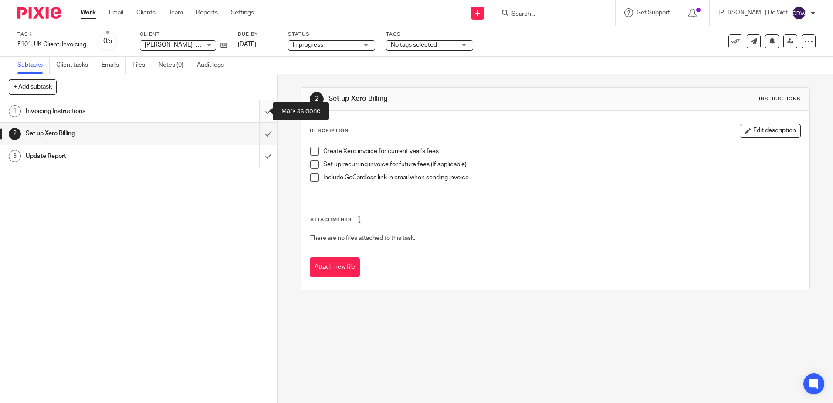
click at [258, 112] on input "submit" at bounding box center [138, 111] width 277 height 22
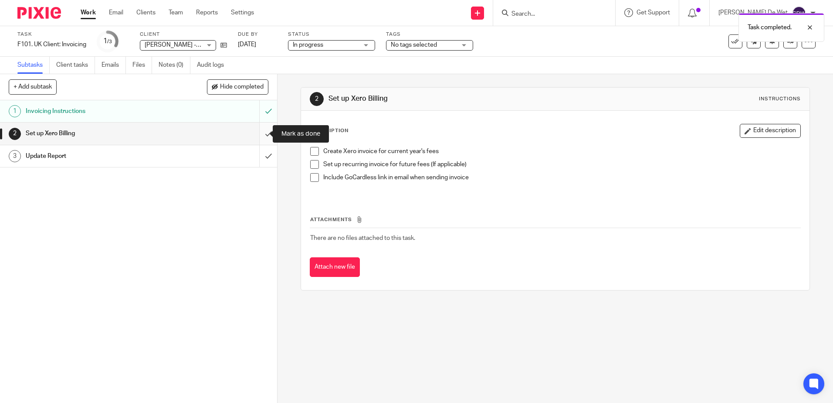
click at [260, 133] on input "submit" at bounding box center [138, 133] width 277 height 22
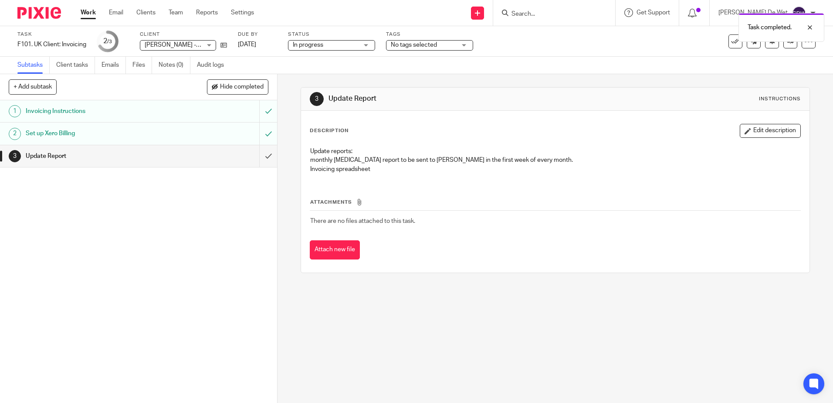
click at [160, 158] on h1 "Update Report" at bounding box center [101, 156] width 150 height 13
click at [259, 153] on input "submit" at bounding box center [138, 156] width 277 height 22
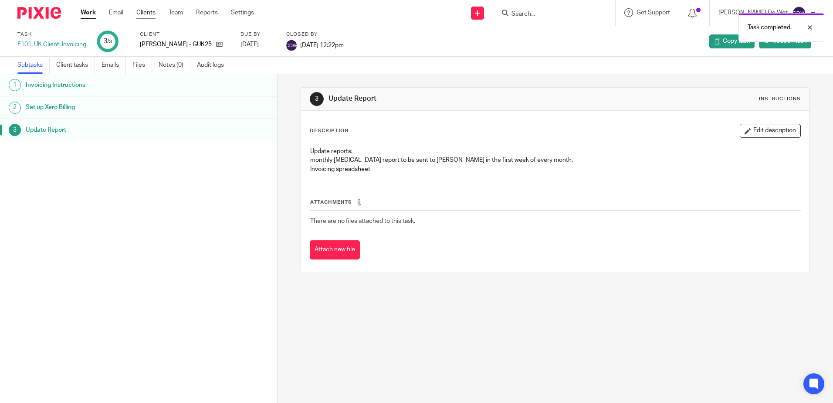
click at [150, 16] on link "Clients" at bounding box center [145, 12] width 19 height 9
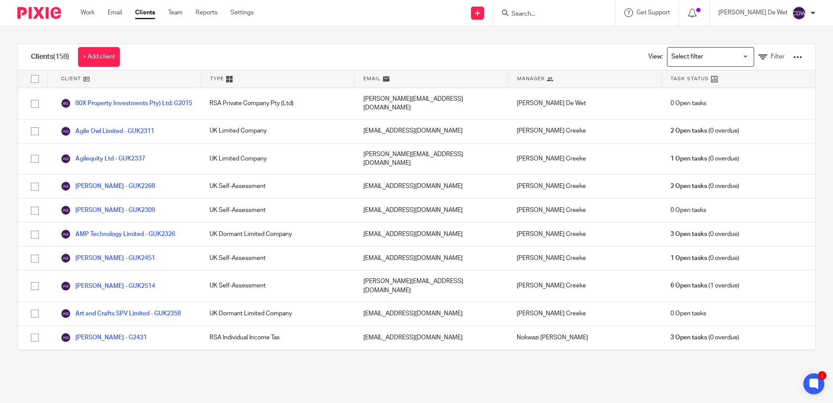
click at [551, 10] on input "Search" at bounding box center [550, 14] width 78 height 8
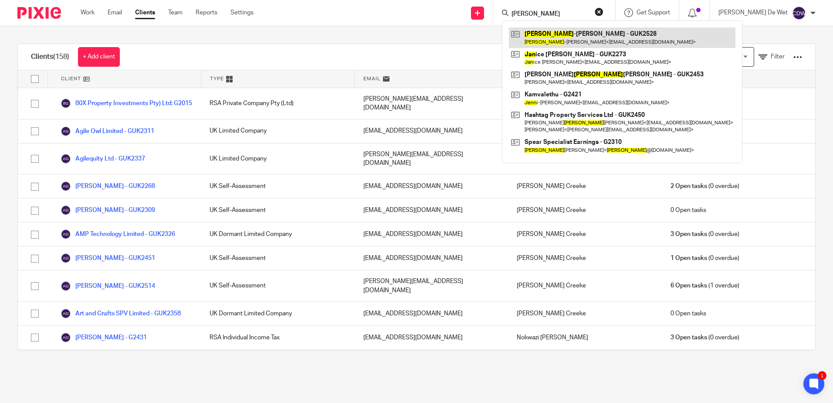
type input "jean"
click at [574, 44] on link at bounding box center [622, 37] width 227 height 20
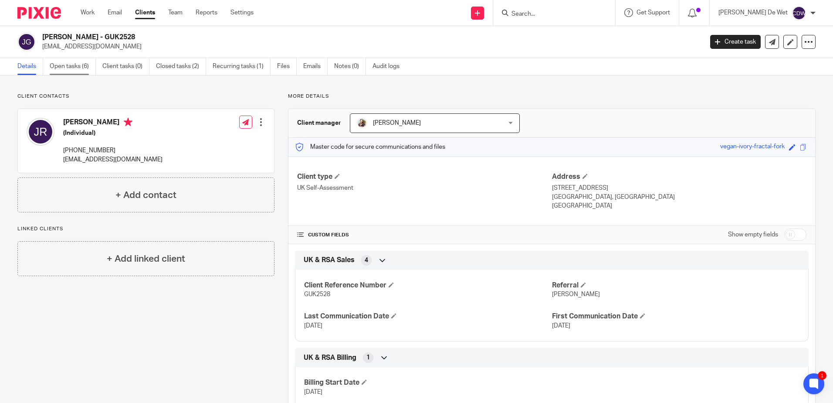
click at [85, 70] on link "Open tasks (6)" at bounding box center [73, 66] width 46 height 17
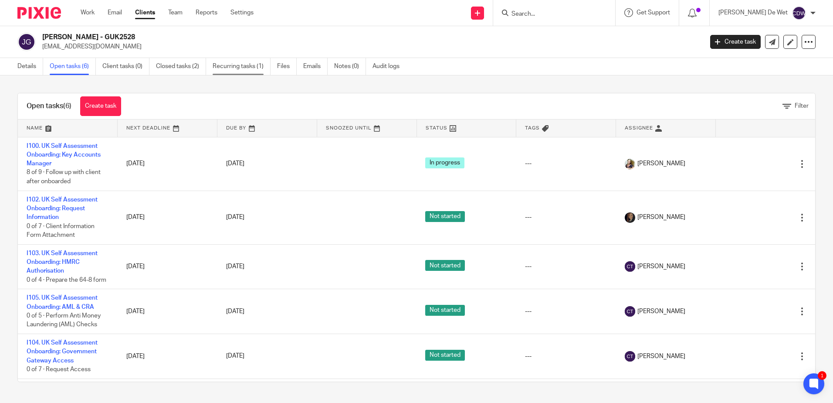
click at [247, 71] on link "Recurring tasks (1)" at bounding box center [242, 66] width 58 height 17
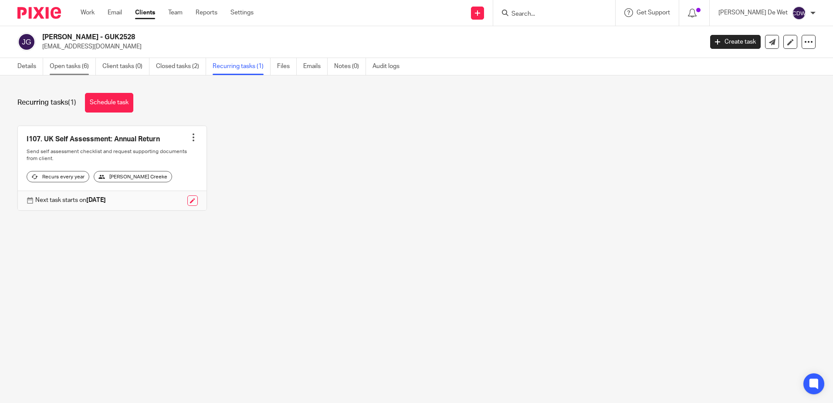
click at [71, 70] on link "Open tasks (6)" at bounding box center [73, 66] width 46 height 17
